Goal: Communication & Community: Ask a question

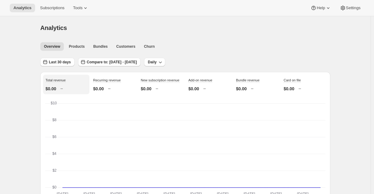
scroll to position [656, 0]
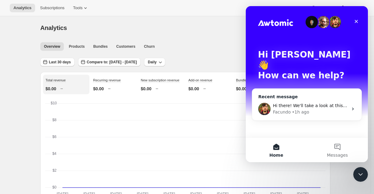
drag, startPoint x: 277, startPoint y: 109, endPoint x: 283, endPoint y: 100, distance: 10.5
click at [283, 100] on div "Hi there! We'll take a look at this and come back to you as soon as possible. B…" at bounding box center [306, 108] width 109 height 23
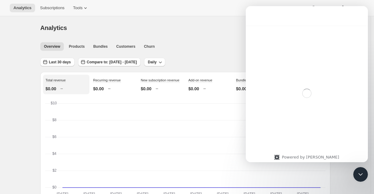
click at [283, 100] on div "Intercom messenger" at bounding box center [307, 93] width 122 height 135
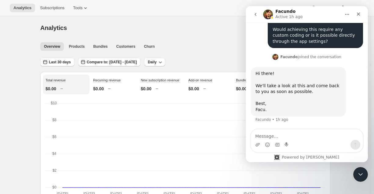
scroll to position [306, 0]
type textarea "ok waiting"
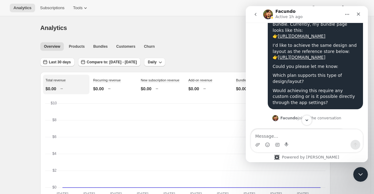
scroll to position [220, 0]
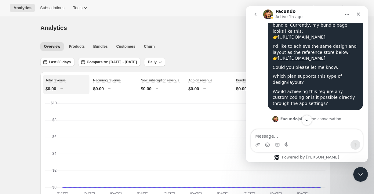
click at [307, 36] on link "https://backyardbuffalo.com/tools/bundle-subscriptions/bundle/8917678063765" at bounding box center [302, 37] width 48 height 5
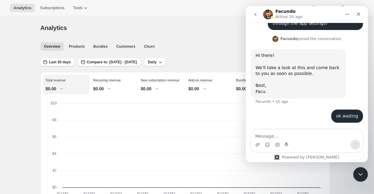
click at [264, 92] on div "Hi there! We'll take a look at this and come back to you as soon as possible. B…" at bounding box center [299, 74] width 86 height 42
click at [287, 12] on h1 "Facundo" at bounding box center [286, 11] width 20 height 5
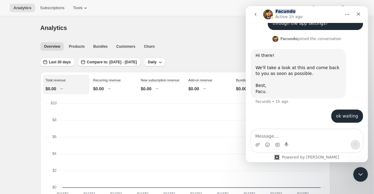
click at [287, 12] on h1 "Facundo" at bounding box center [286, 11] width 20 height 5
